Goal: Task Accomplishment & Management: Complete application form

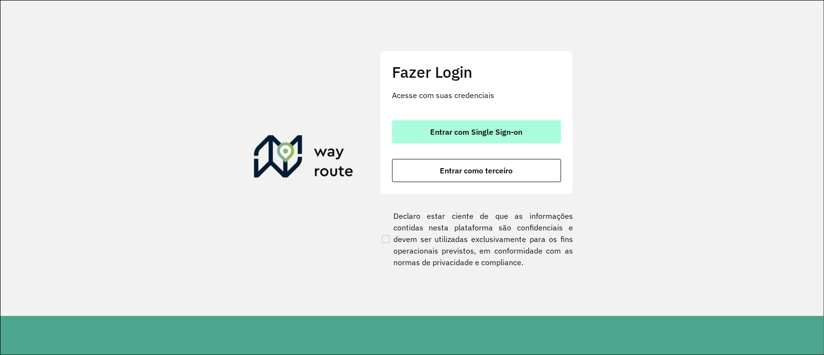
click at [454, 141] on button "Entrar com Single Sign-on" at bounding box center [476, 131] width 169 height 23
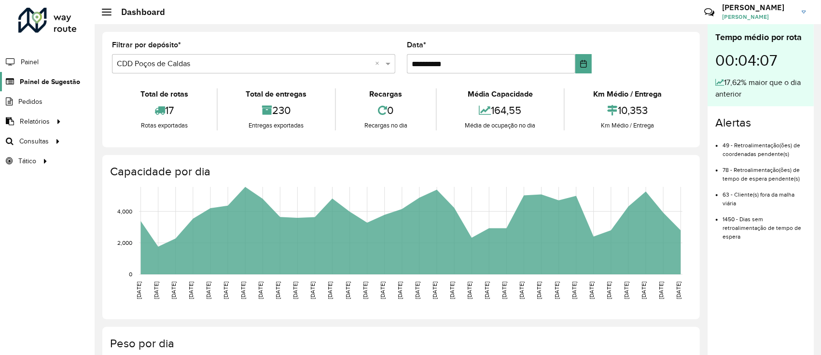
click at [24, 86] on span "Painel de Sugestão" at bounding box center [50, 82] width 60 height 10
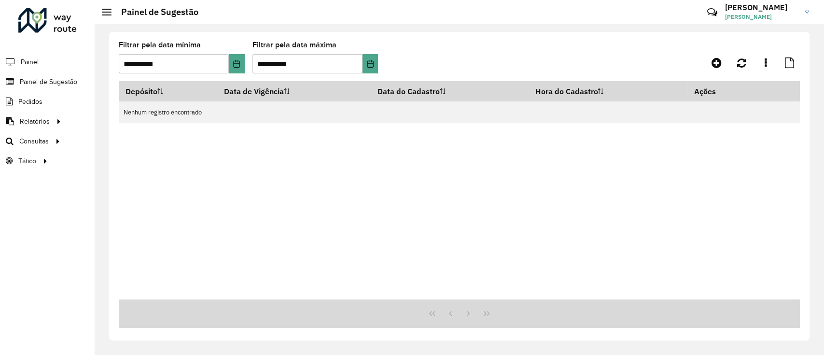
click at [509, 211] on div "Depósito Data de Vigência Data do Cadastro Hora do Cadastro Ações Nenhum regist…" at bounding box center [459, 190] width 681 height 218
click at [716, 61] on icon at bounding box center [717, 63] width 10 height 12
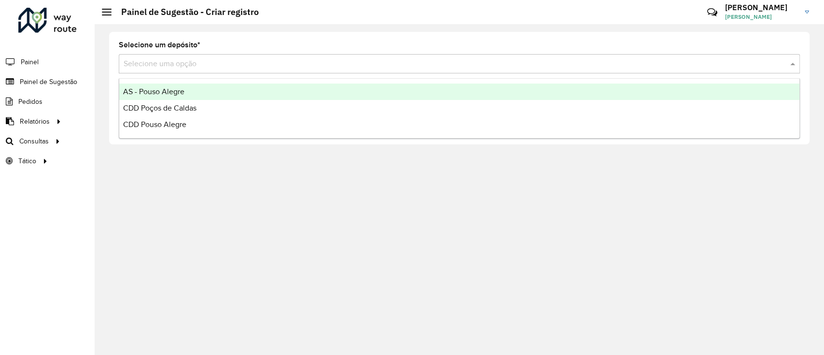
click at [716, 61] on input "text" at bounding box center [450, 64] width 652 height 12
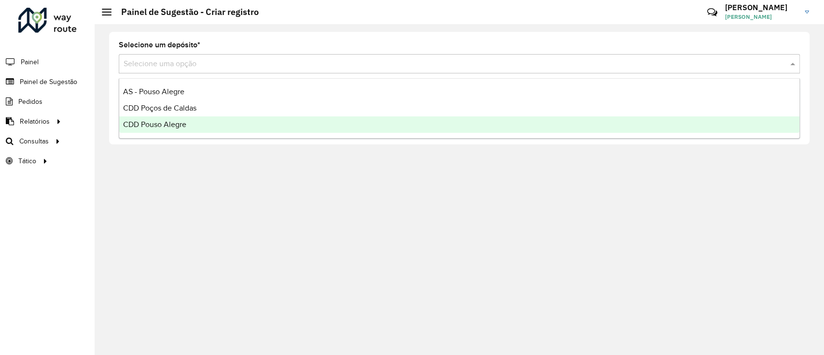
click at [644, 122] on div "CDD Pouso Alegre" at bounding box center [459, 124] width 680 height 16
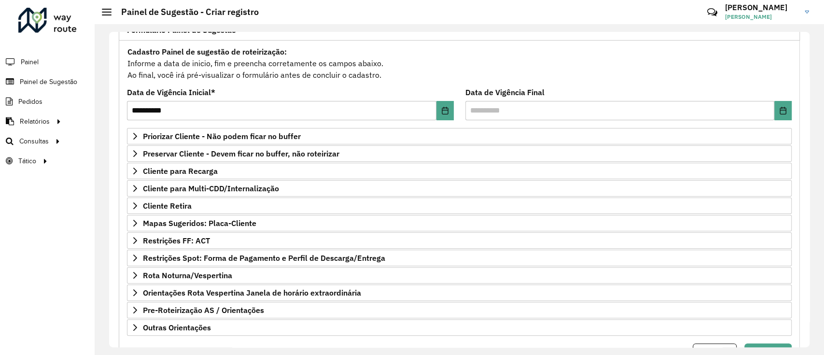
scroll to position [79, 0]
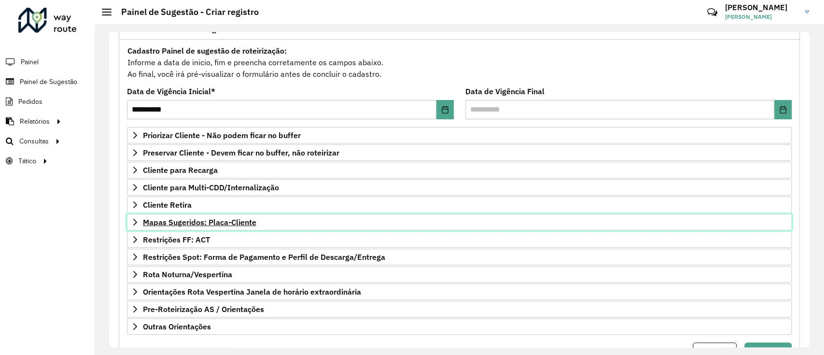
click at [211, 224] on span "Mapas Sugeridos: Placa-Cliente" at bounding box center [199, 222] width 113 height 8
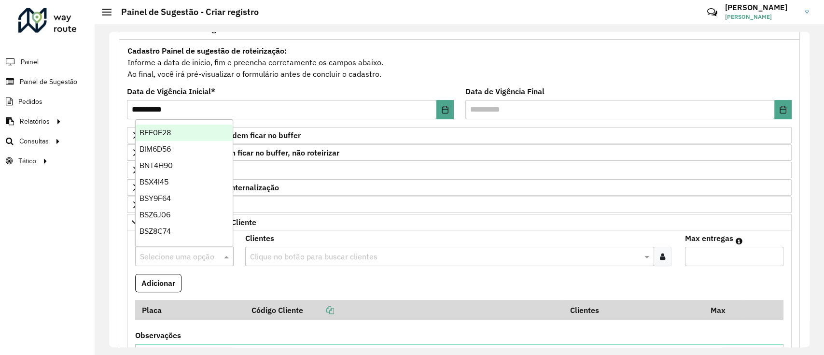
click at [192, 249] on div "Selecione uma opção" at bounding box center [184, 256] width 98 height 19
type input "***"
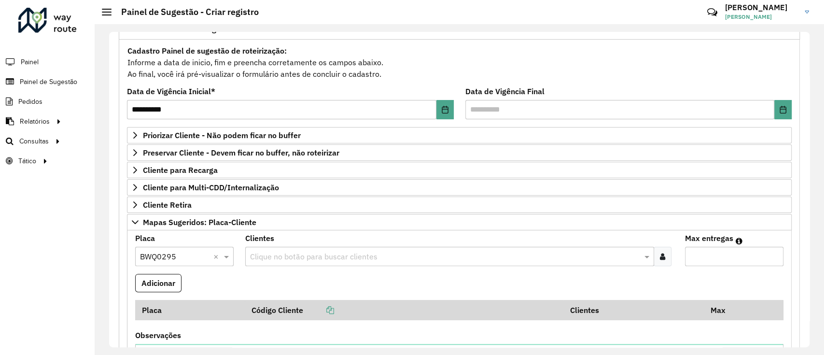
click at [661, 258] on icon at bounding box center [662, 256] width 5 height 8
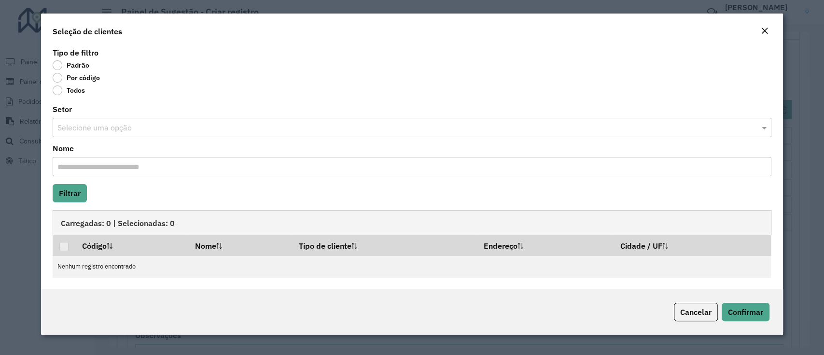
click at [70, 80] on label "Por código" at bounding box center [76, 78] width 47 height 10
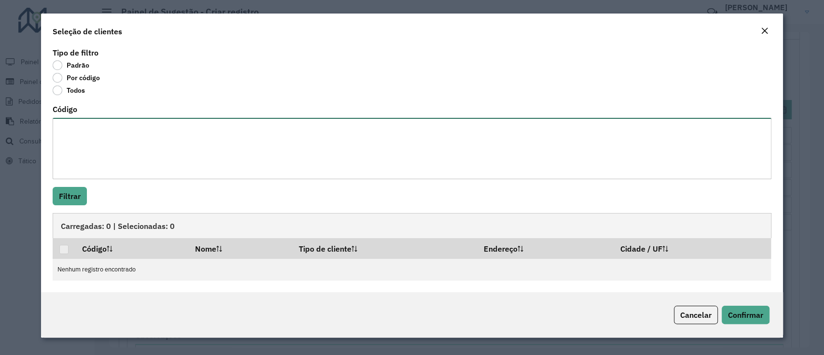
click at [73, 166] on textarea "Código" at bounding box center [412, 148] width 718 height 61
paste textarea "***** *****"
type textarea "***** *****"
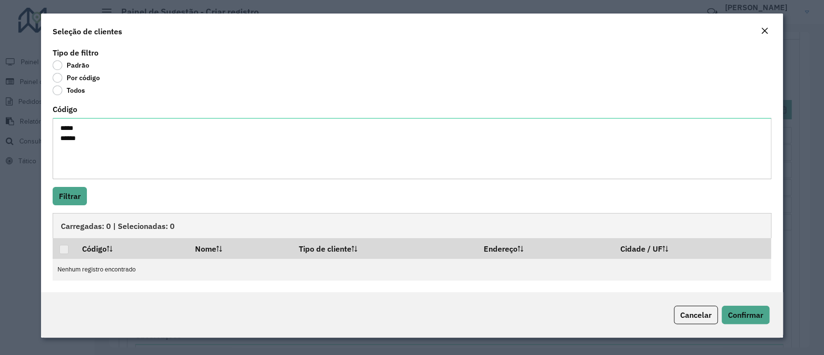
click at [62, 209] on div "Tipo de filtro Padrão Por código Todos Código ***** ***** Filtrar Carregadas: 0…" at bounding box center [412, 168] width 742 height 247
click at [67, 202] on button "Filtrar" at bounding box center [70, 196] width 34 height 18
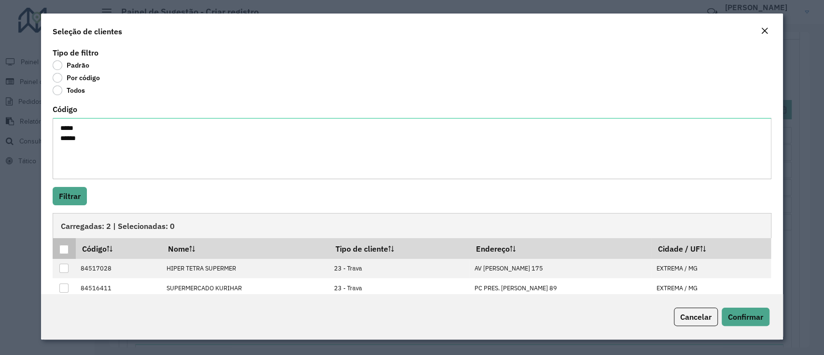
click at [65, 249] on div at bounding box center [63, 249] width 9 height 9
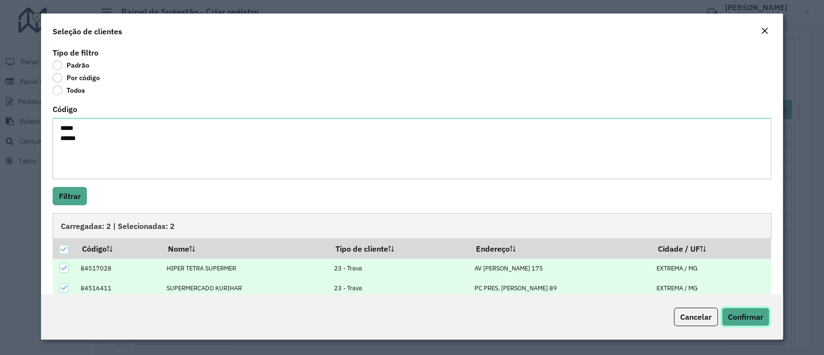
click at [753, 309] on button "Confirmar" at bounding box center [746, 317] width 48 height 18
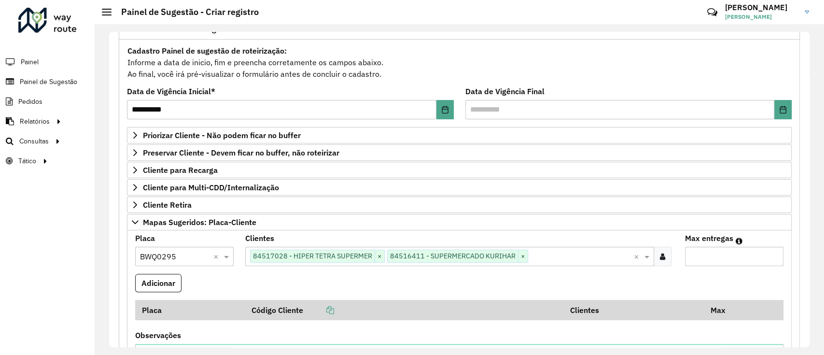
click at [715, 254] on input "Max entregas" at bounding box center [734, 256] width 98 height 19
type input "*"
click at [154, 283] on button "Adicionar" at bounding box center [158, 283] width 46 height 18
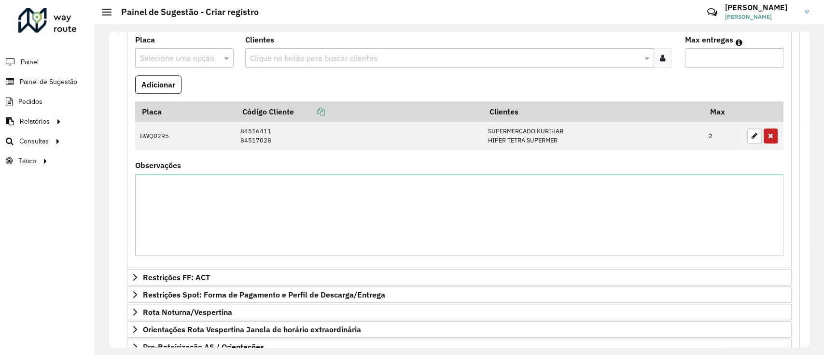
scroll to position [361, 0]
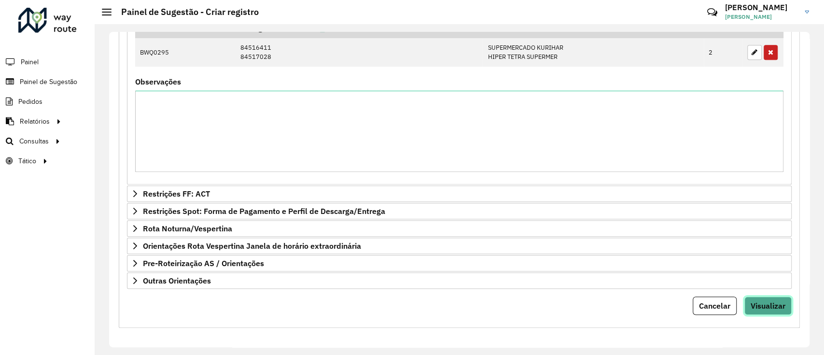
click at [776, 305] on span "Visualizar" at bounding box center [768, 306] width 35 height 10
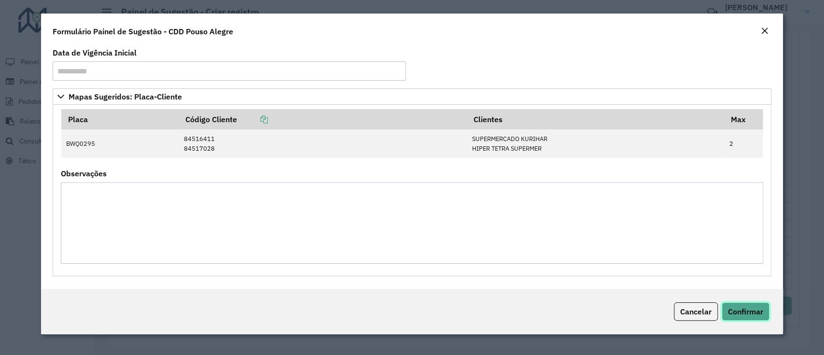
click at [752, 305] on button "Confirmar" at bounding box center [746, 311] width 48 height 18
